Goal: Use online tool/utility: Use online tool/utility

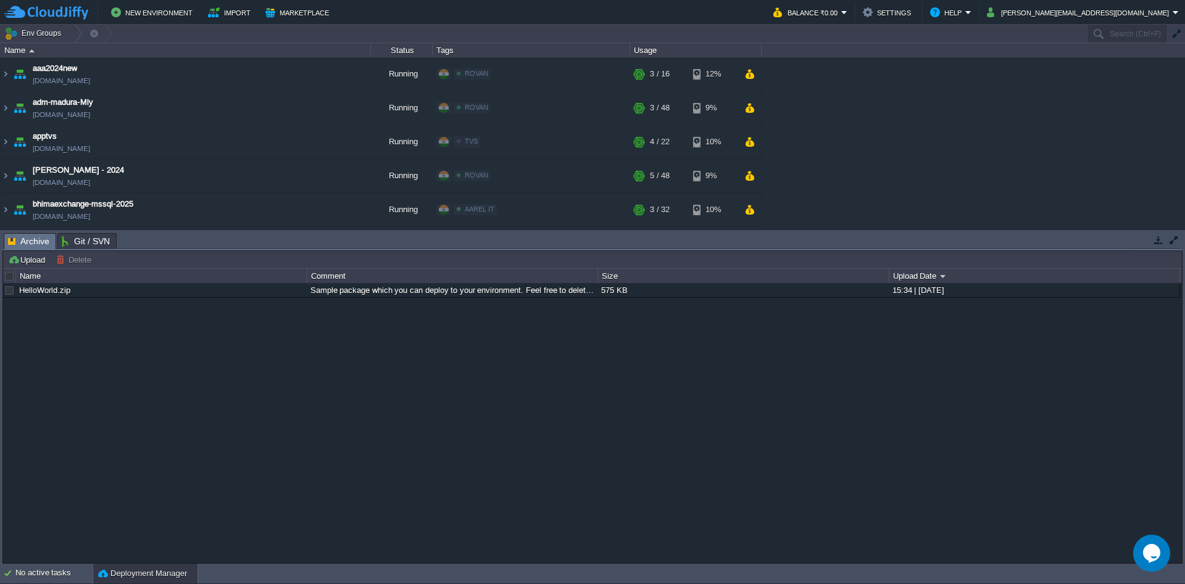
scroll to position [652, 0]
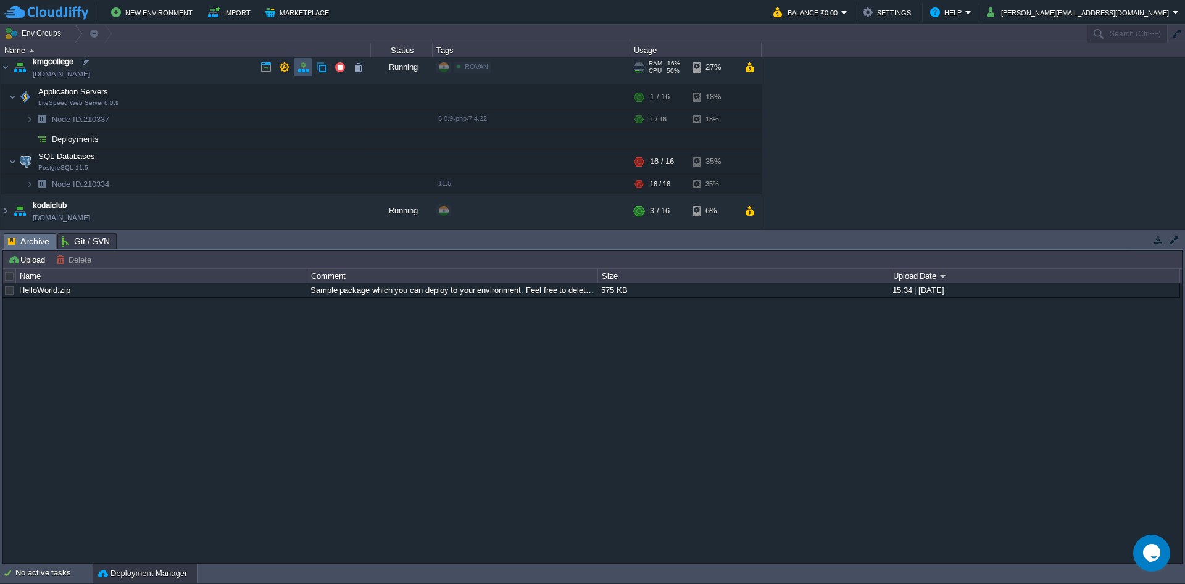
click at [299, 65] on button "button" at bounding box center [302, 67] width 11 height 11
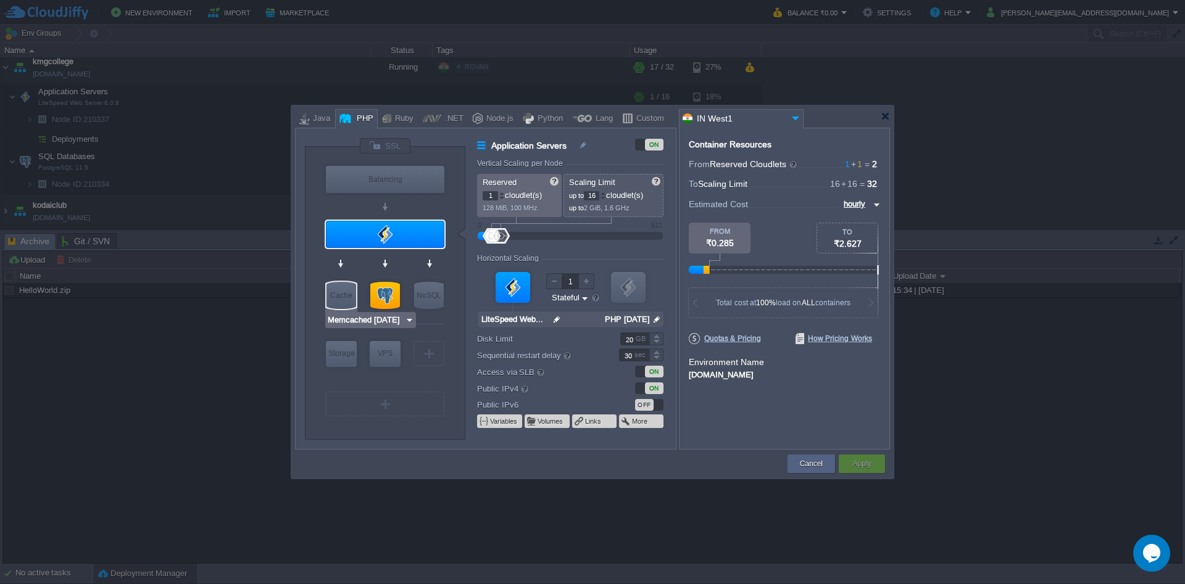
type input "PostgreSQL 11.5"
click at [387, 296] on div at bounding box center [385, 295] width 30 height 27
type input "SQL Databases"
type input "PostgreSQL 11.5"
type input "null"
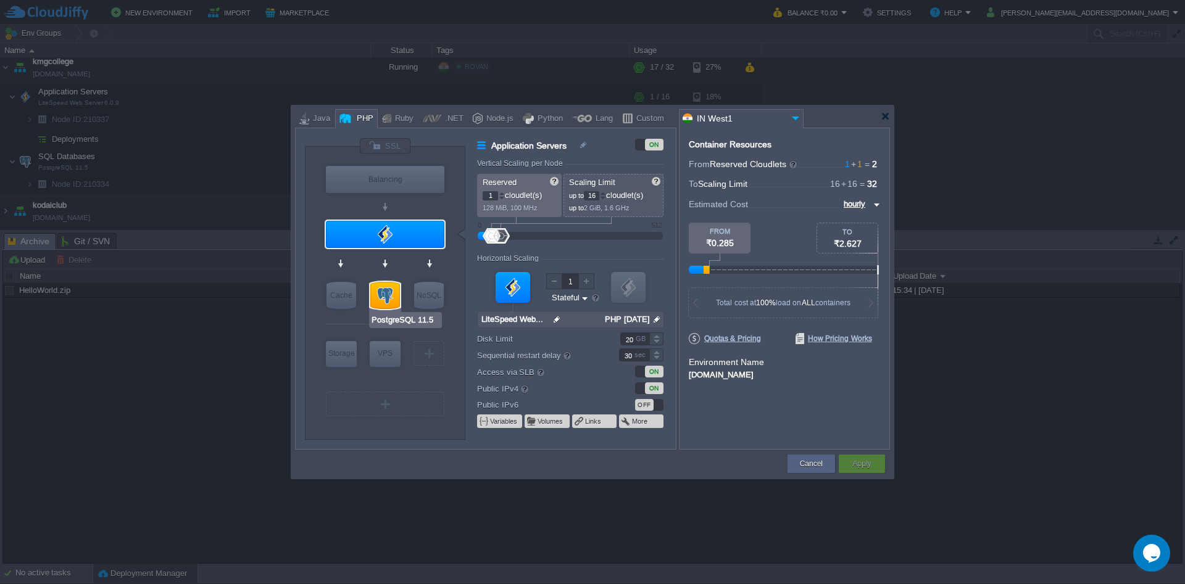
type input "11.5"
type input "Stateless"
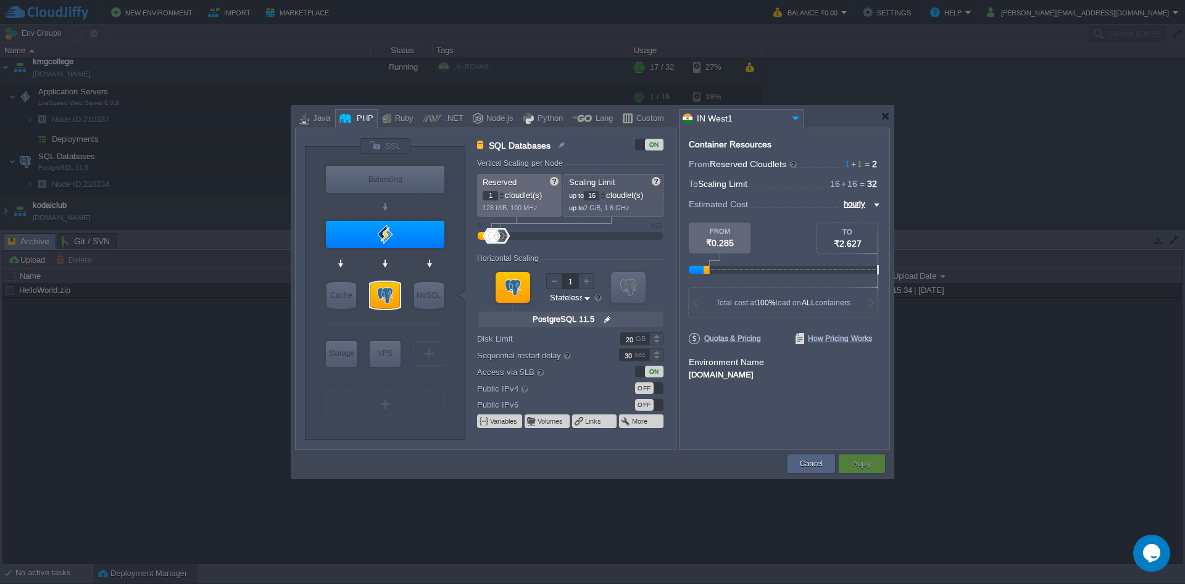
click at [599, 197] on input "16" at bounding box center [591, 195] width 15 height 9
type input "32"
click at [864, 468] on button "Apply" at bounding box center [861, 464] width 19 height 12
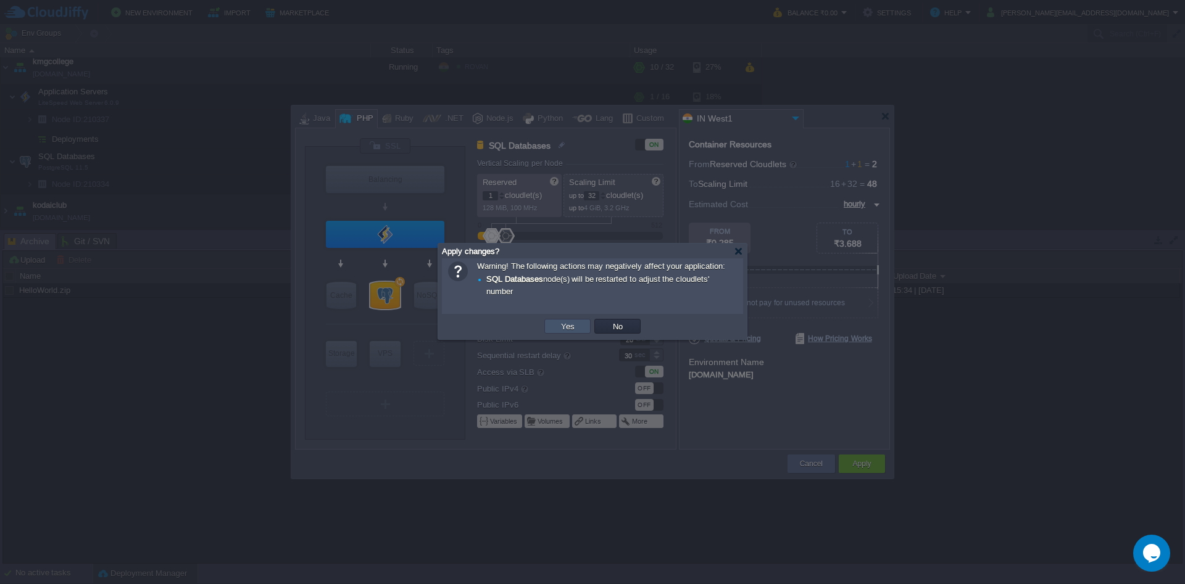
click at [558, 331] on button "Yes" at bounding box center [567, 326] width 21 height 11
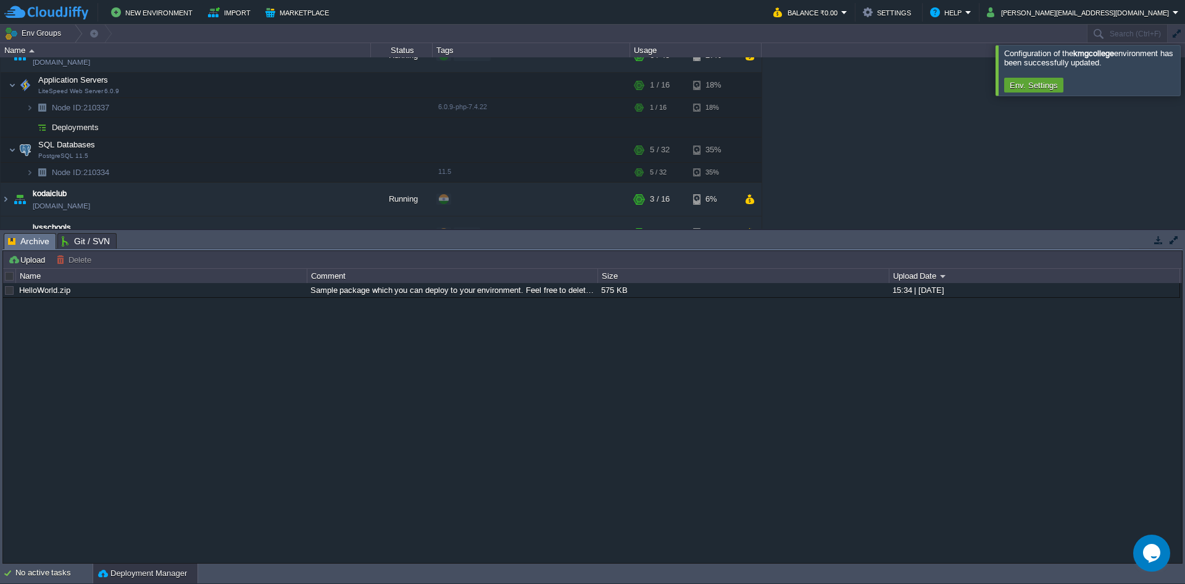
scroll to position [508, 0]
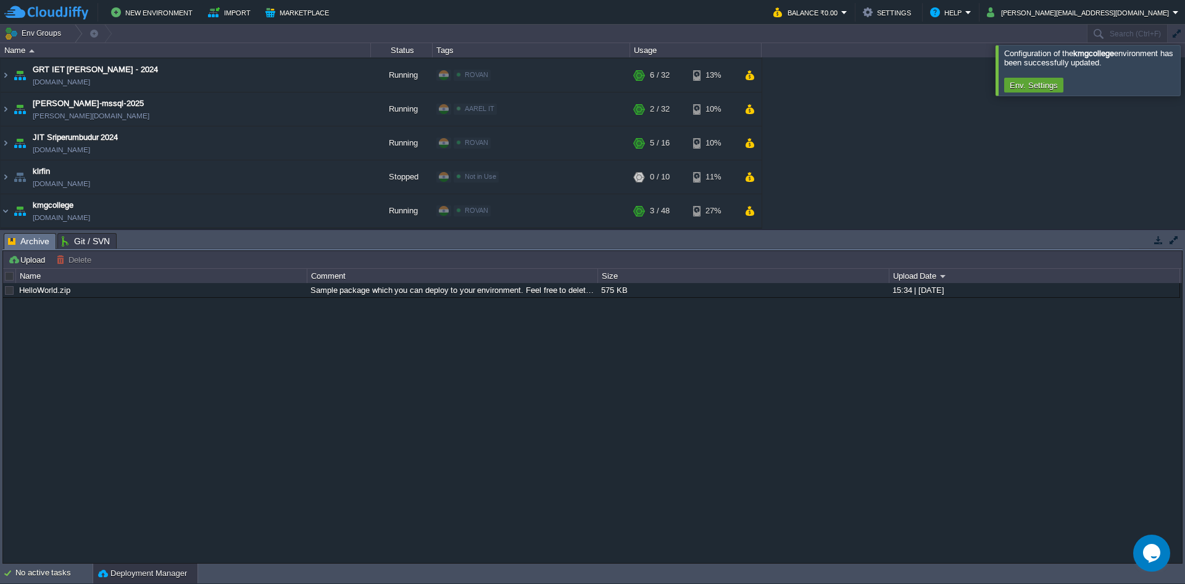
click at [172, 514] on body "New Environment Import Marketplace Bonus ₹0.00 Upgrade Account Balance ₹0.00 Se…" at bounding box center [592, 292] width 1185 height 584
